Goal: Information Seeking & Learning: Learn about a topic

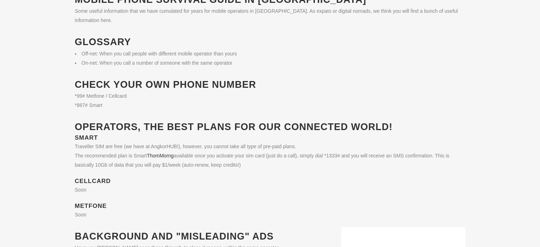
scroll to position [62, 0]
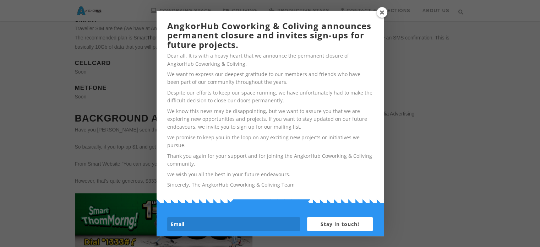
click at [381, 11] on span at bounding box center [382, 12] width 11 height 11
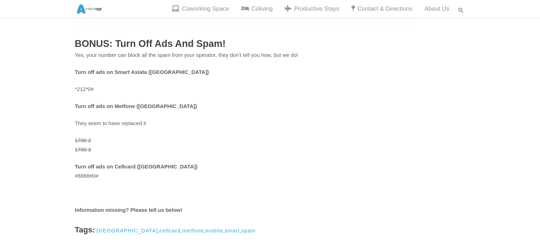
scroll to position [811, 0]
